Goal: Information Seeking & Learning: Learn about a topic

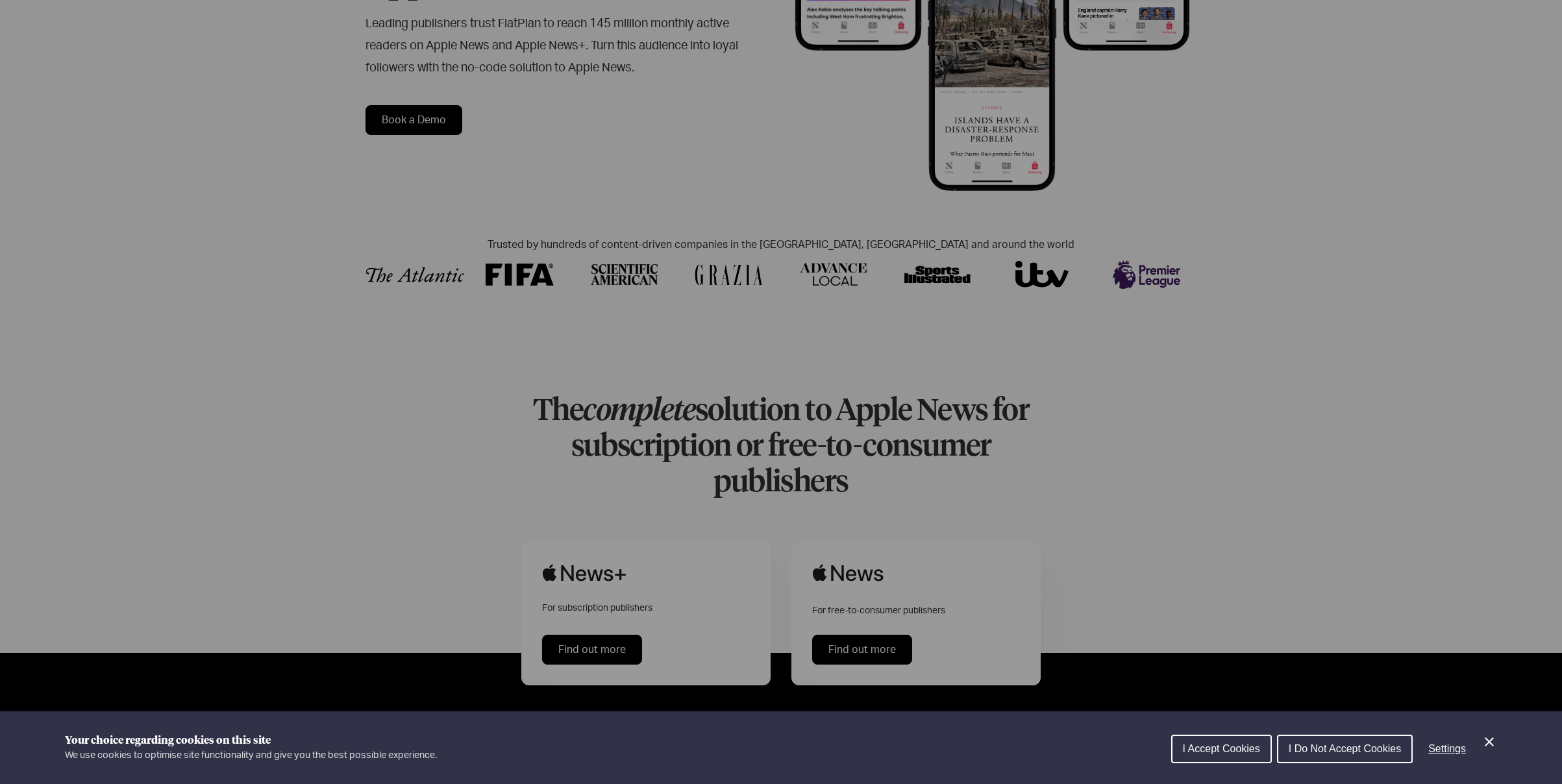
scroll to position [311, 0]
click at [1231, 748] on span "I Accept Cookies" at bounding box center [1222, 749] width 77 height 11
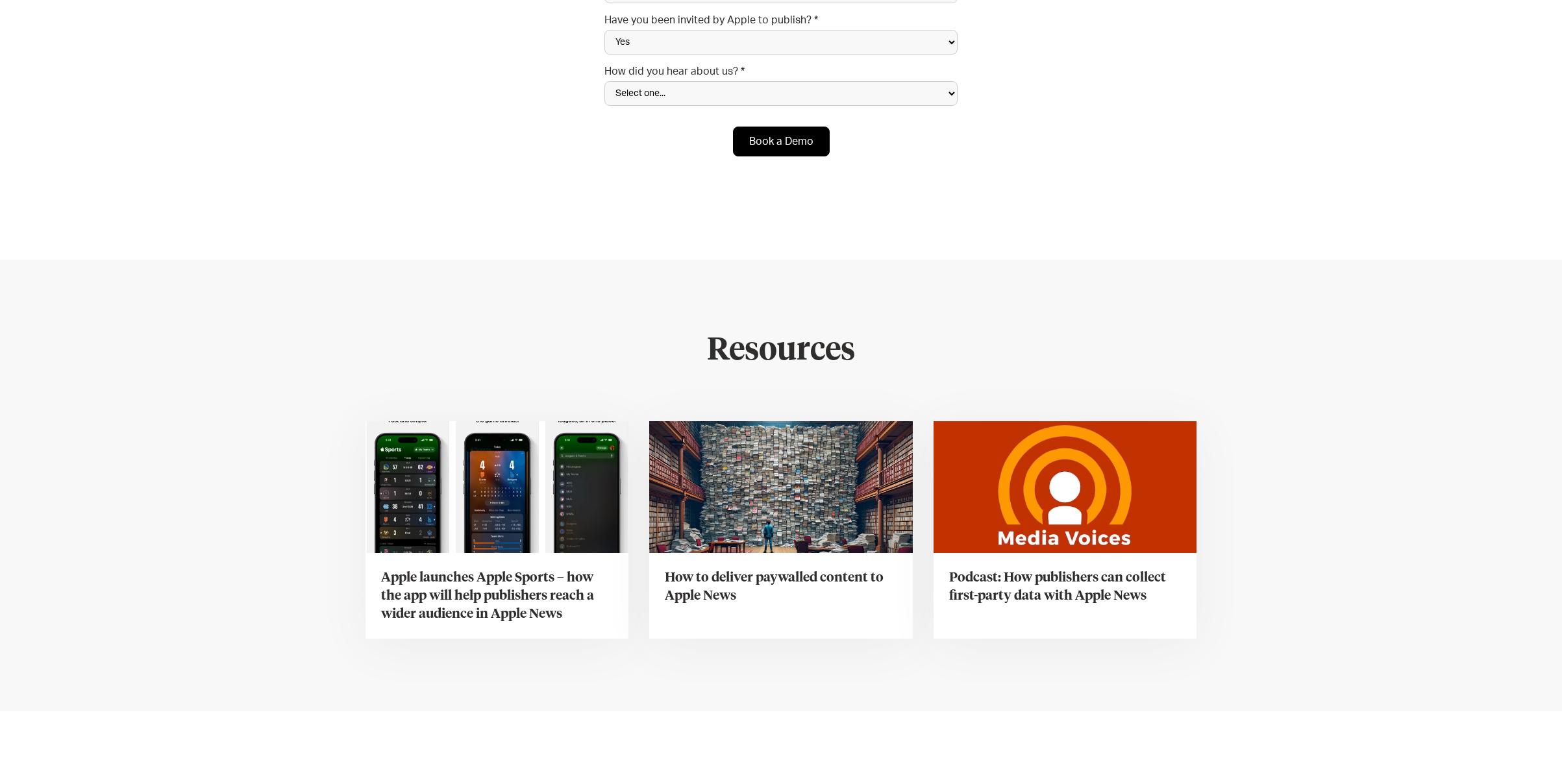
scroll to position [4613, 0]
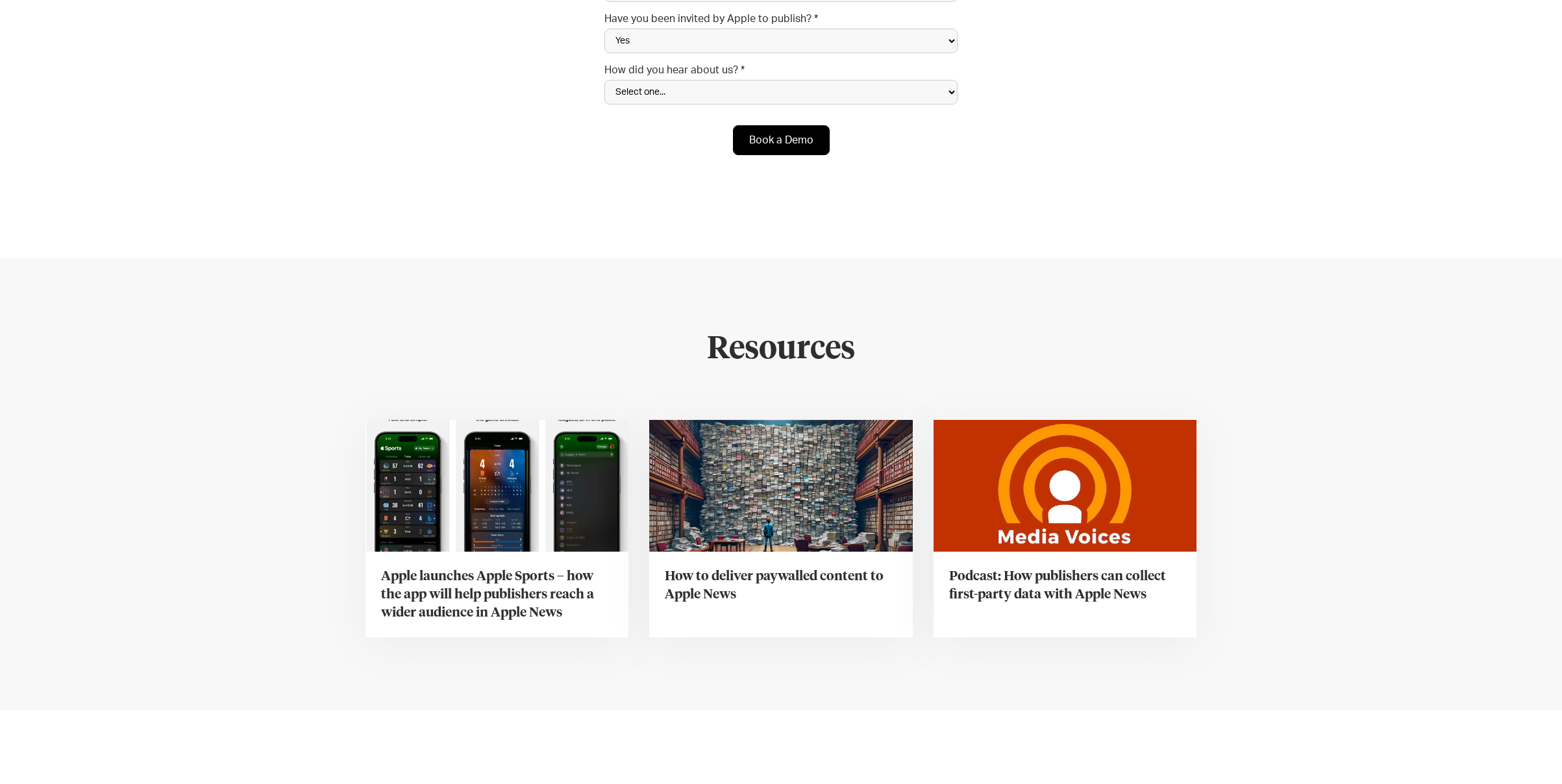
click at [1037, 567] on h3 "Podcast: How publishers can collect first-party data with Apple News" at bounding box center [1065, 585] width 232 height 36
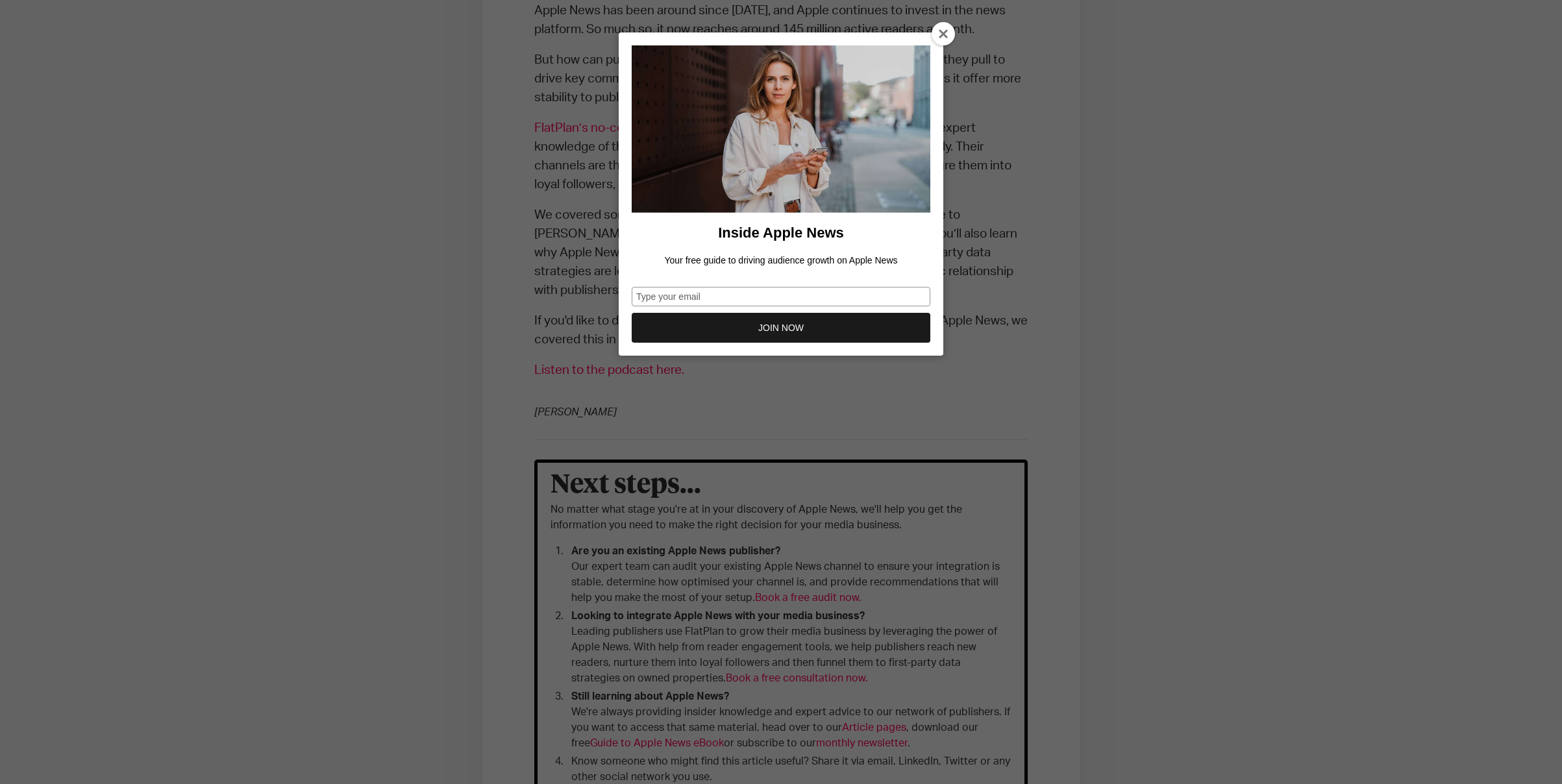
scroll to position [655, 0]
click at [944, 31] on icon at bounding box center [944, 34] width 10 height 10
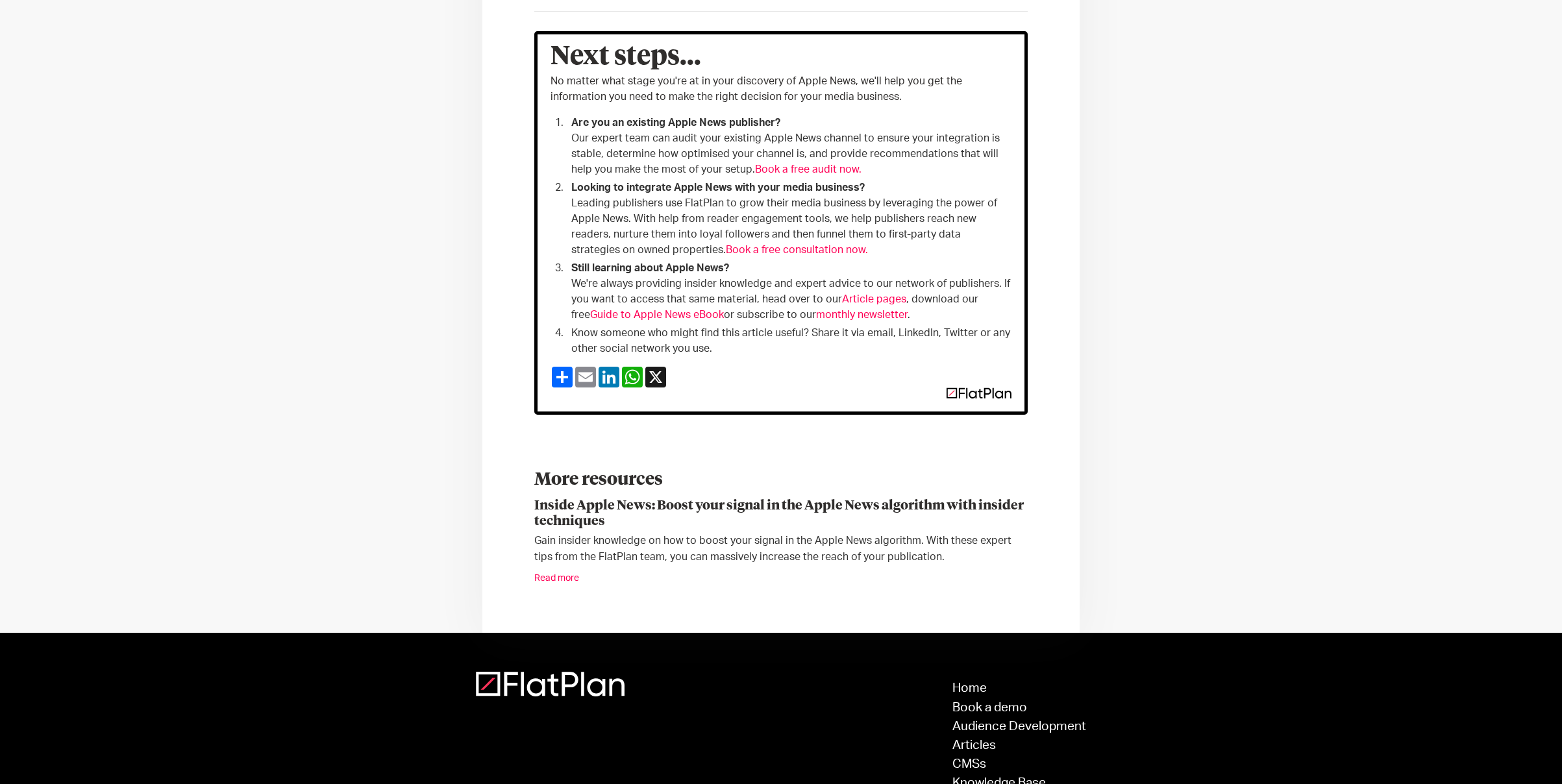
scroll to position [1075, 0]
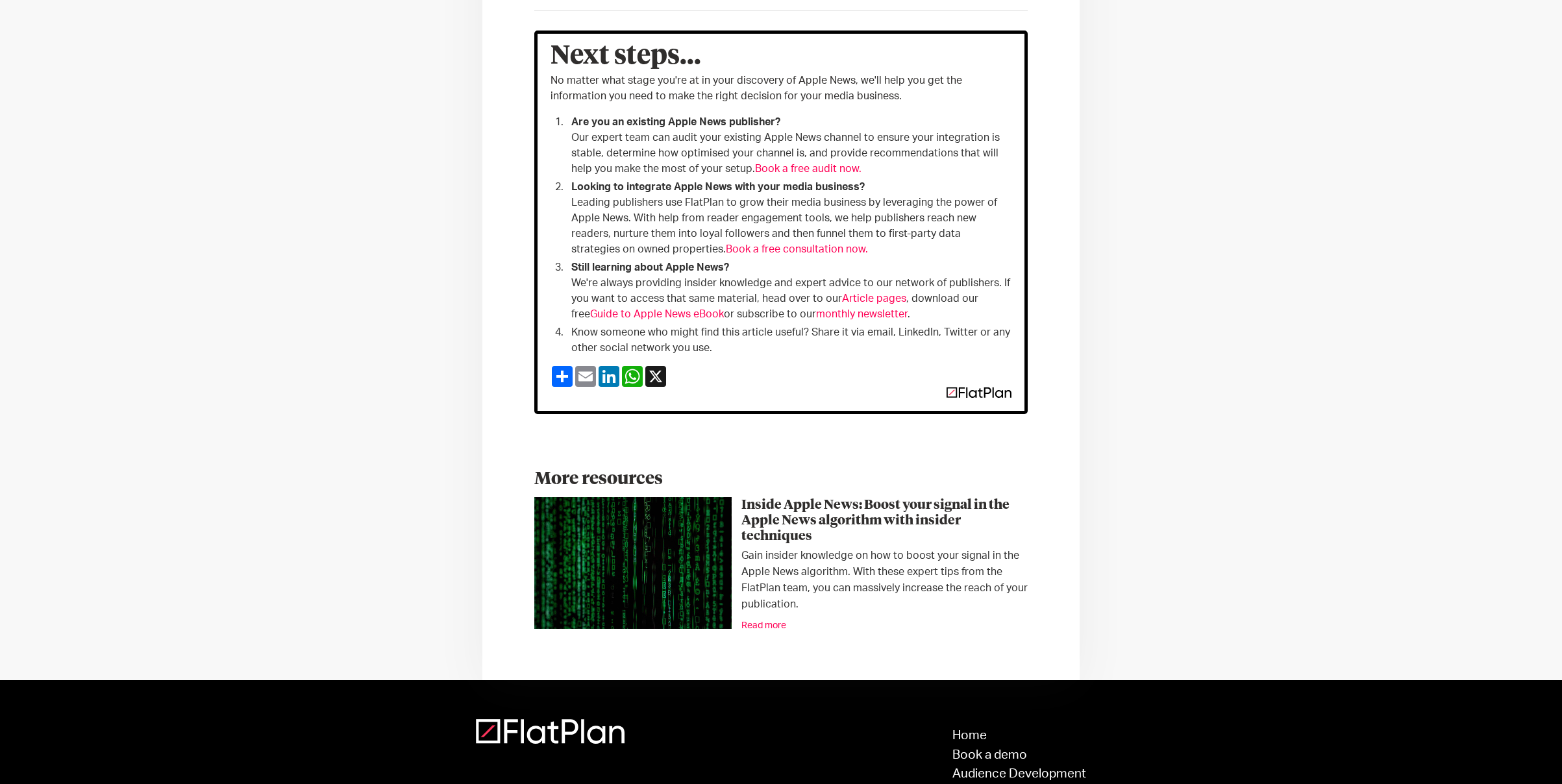
click at [762, 625] on link "Read more" at bounding box center [764, 626] width 45 height 9
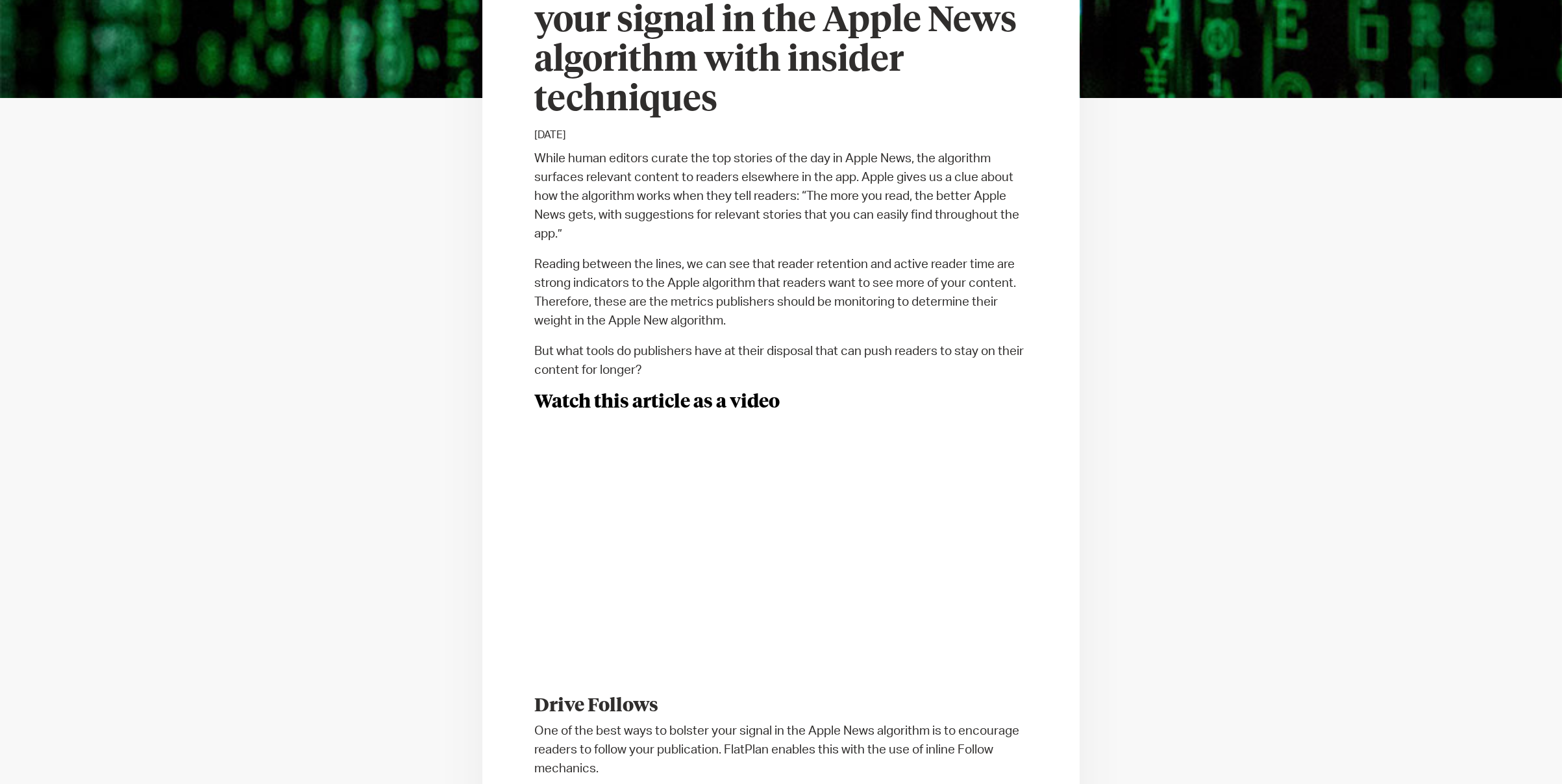
scroll to position [422, 0]
